Goal: Task Accomplishment & Management: Use online tool/utility

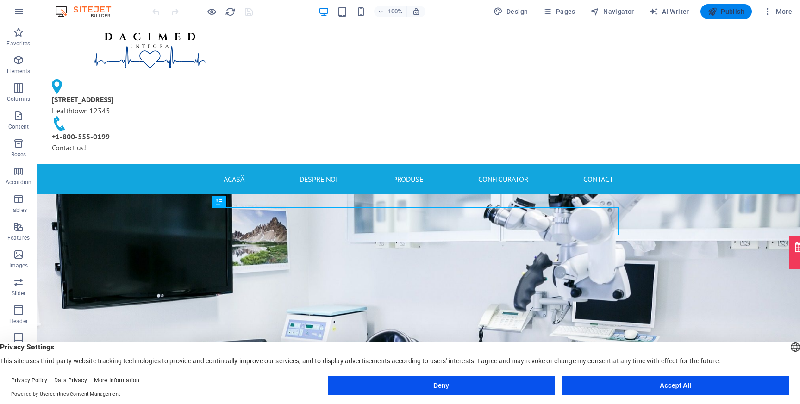
click at [721, 13] on span "Publish" at bounding box center [726, 11] width 37 height 9
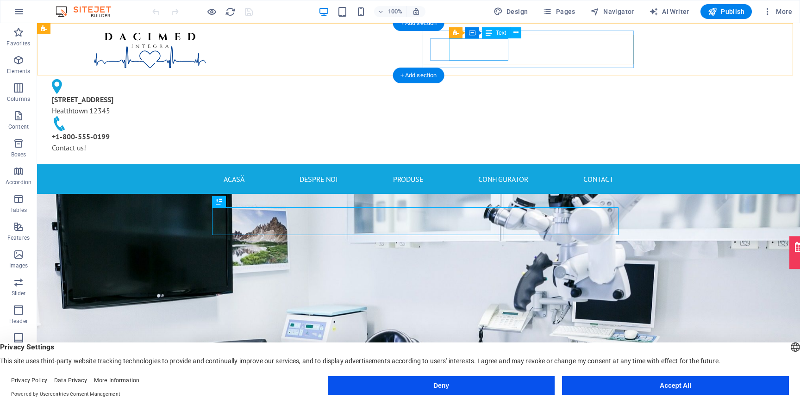
click at [241, 94] on div "[STREET_ADDRESS]" at bounding box center [146, 105] width 189 height 22
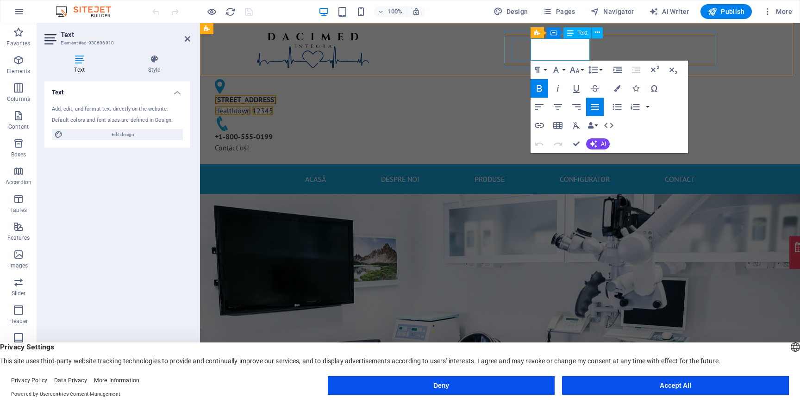
click at [251, 106] on span "Healthtown" at bounding box center [233, 110] width 36 height 9
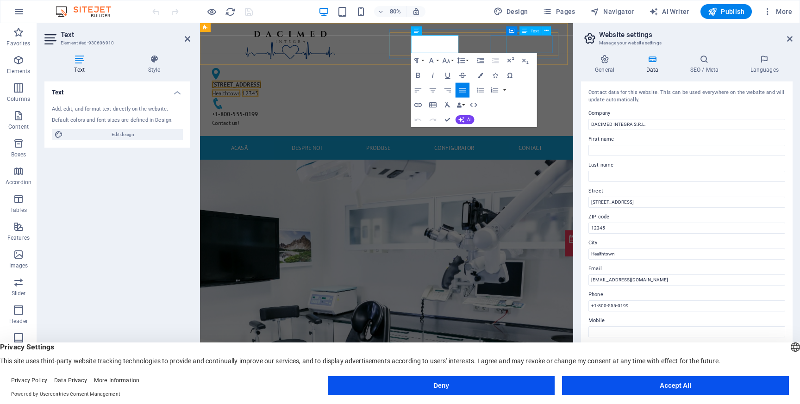
click at [411, 131] on div "[PHONE_NUMBER] Contact us!" at bounding box center [313, 142] width 196 height 22
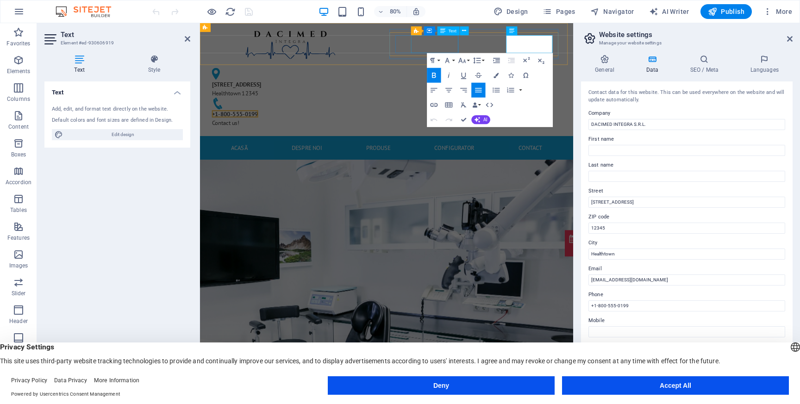
click at [404, 94] on div "[STREET_ADDRESS]" at bounding box center [309, 105] width 189 height 22
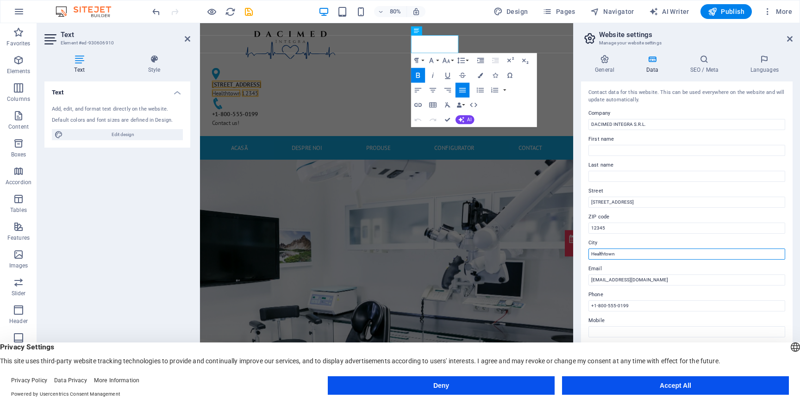
click at [621, 252] on input "Healthtown" at bounding box center [687, 254] width 197 height 11
type input "Bucuresti"
click at [647, 242] on label "City" at bounding box center [687, 243] width 197 height 11
click at [647, 249] on input "Bucuresti" at bounding box center [687, 254] width 197 height 11
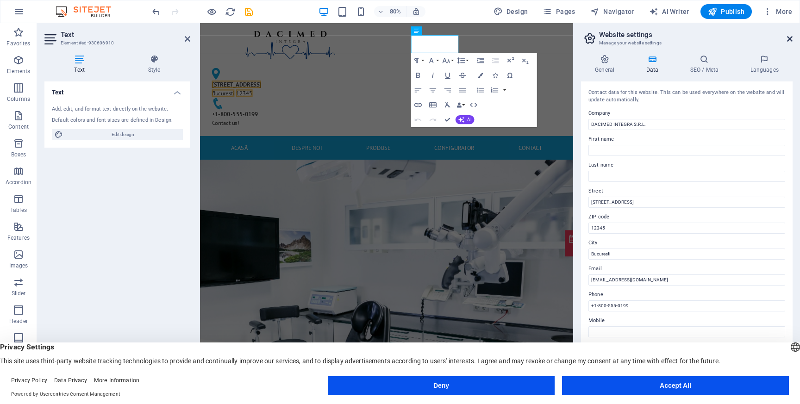
click at [787, 38] on icon at bounding box center [790, 38] width 6 height 7
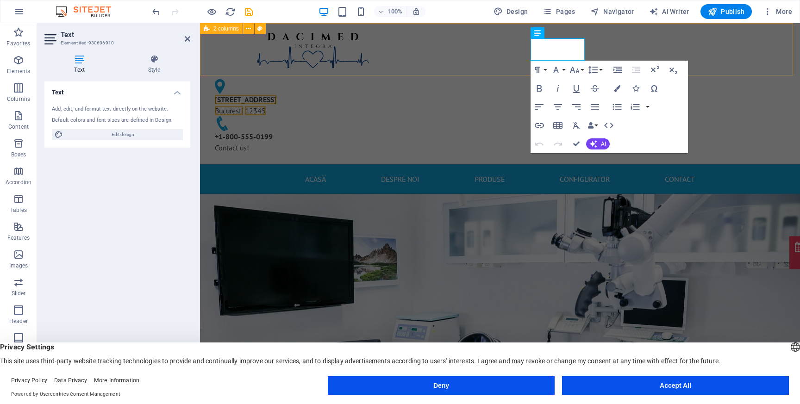
click at [773, 50] on div "[STREET_ADDRESS] [PHONE_NUMBER] Contact us!" at bounding box center [500, 93] width 600 height 141
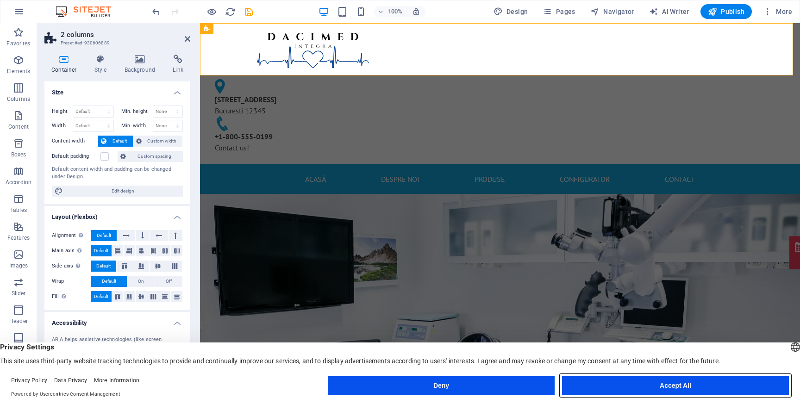
click at [627, 382] on button "Accept All" at bounding box center [675, 386] width 227 height 19
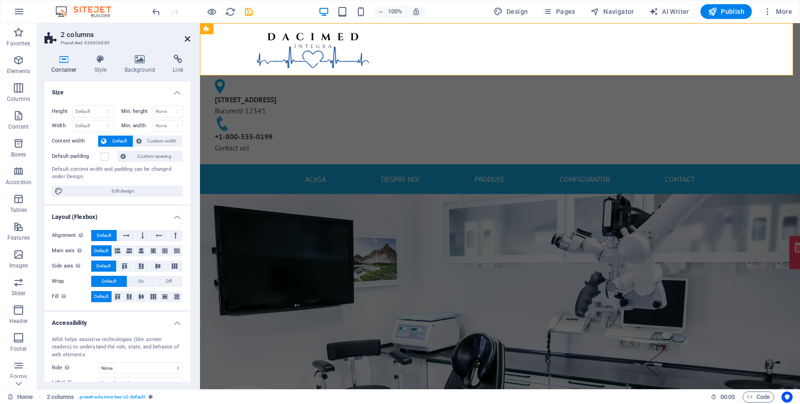
click at [188, 38] on icon at bounding box center [188, 38] width 6 height 7
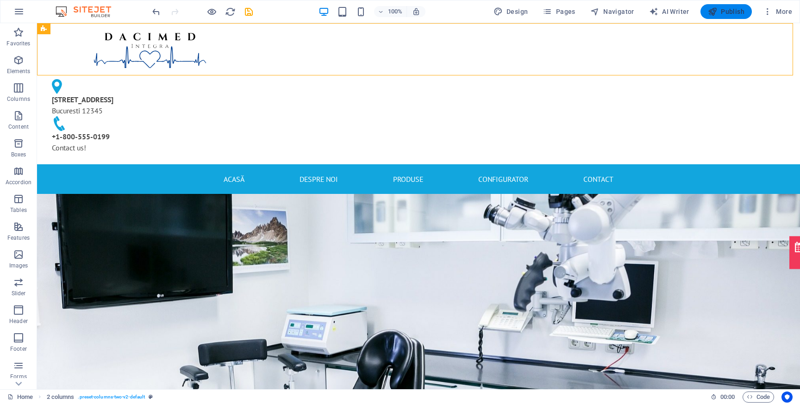
click at [712, 10] on icon "button" at bounding box center [712, 11] width 9 height 9
checkbox input "false"
